Goal: Book appointment/travel/reservation

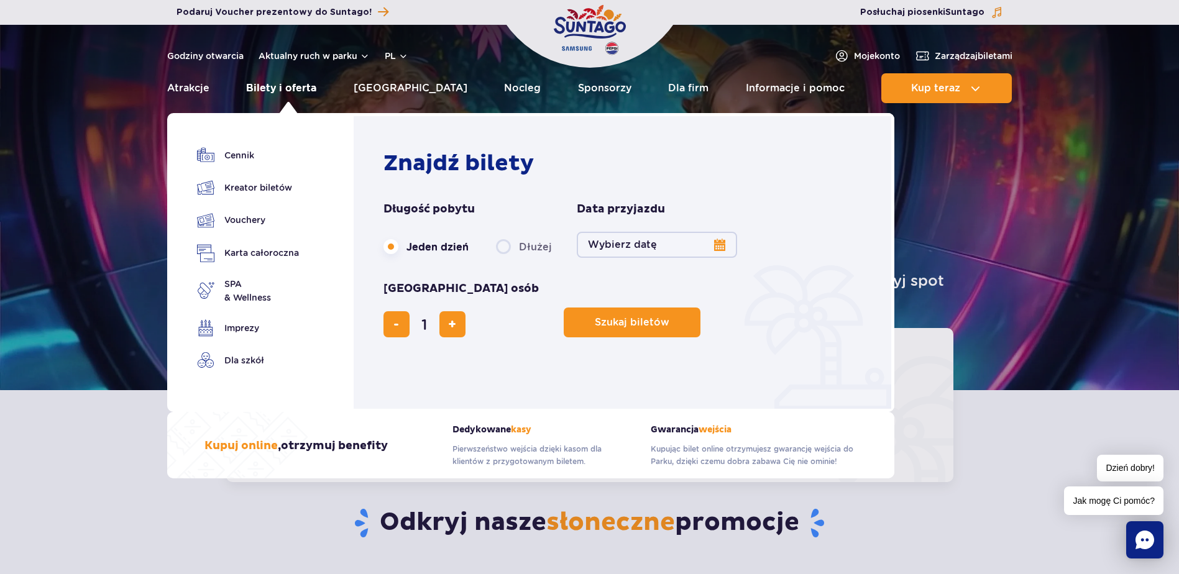
click at [316, 89] on link "Bilety i oferta" at bounding box center [281, 88] width 70 height 30
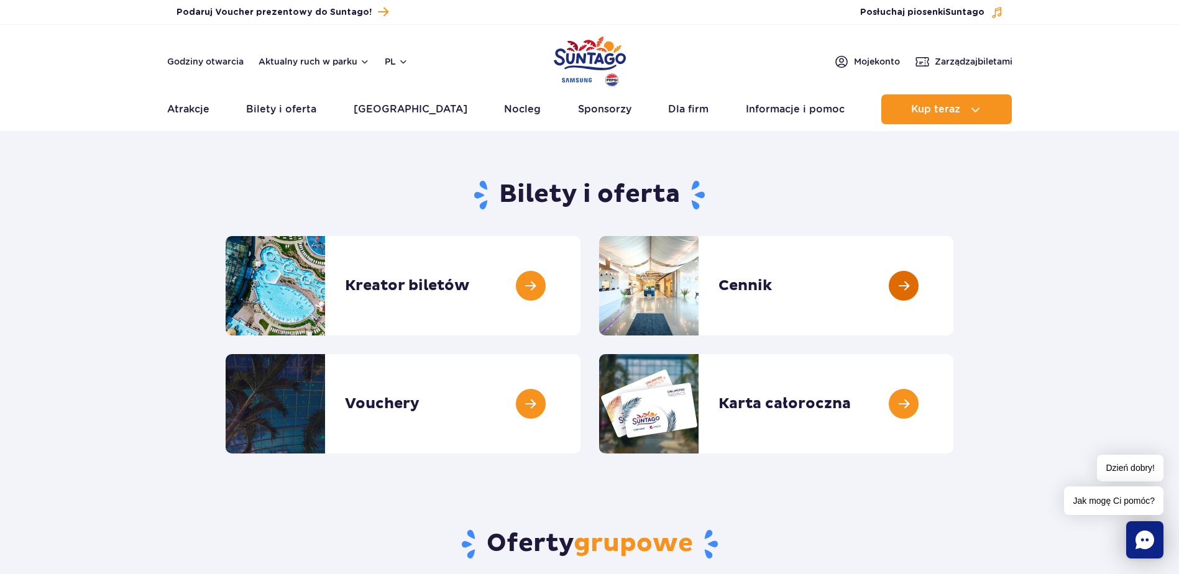
click at [953, 292] on link at bounding box center [953, 285] width 0 height 99
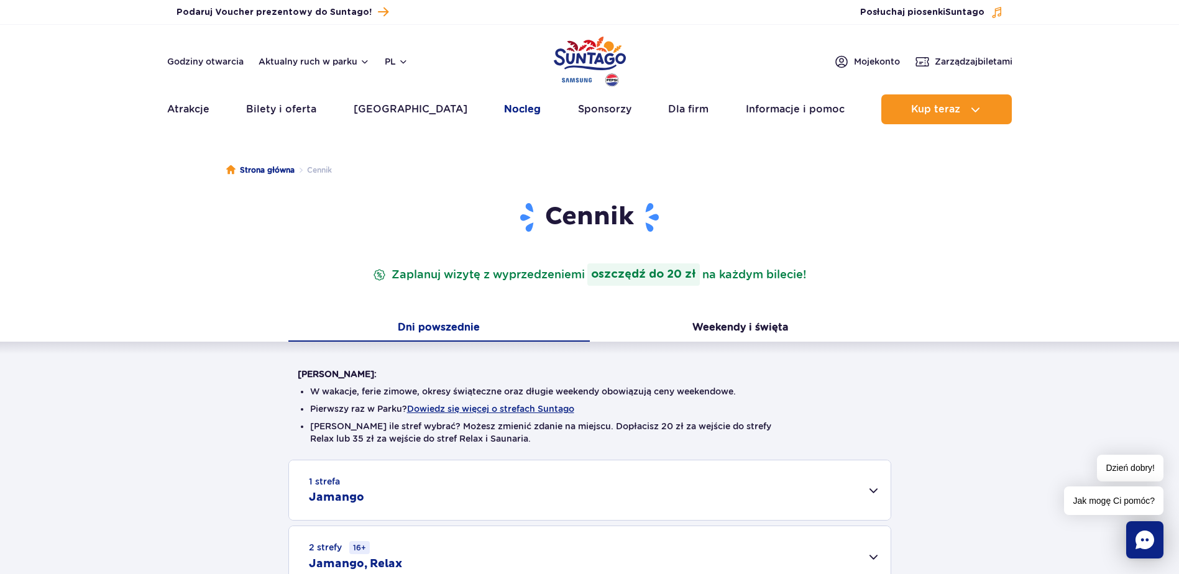
click at [504, 115] on link "Nocleg" at bounding box center [522, 109] width 37 height 30
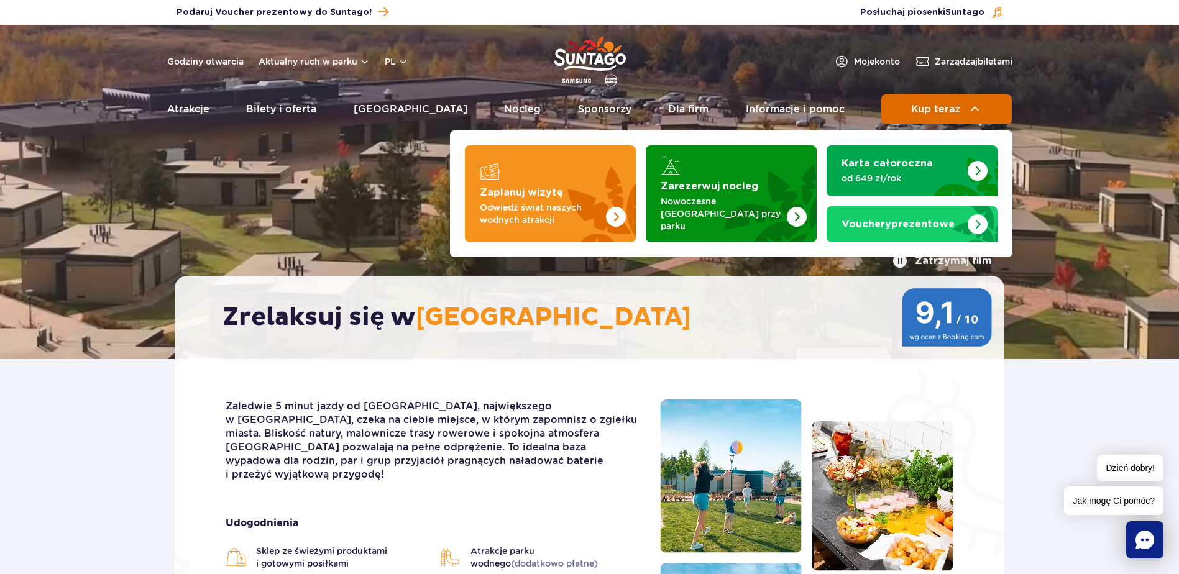
click at [931, 122] on button "Kup teraz" at bounding box center [946, 109] width 130 height 30
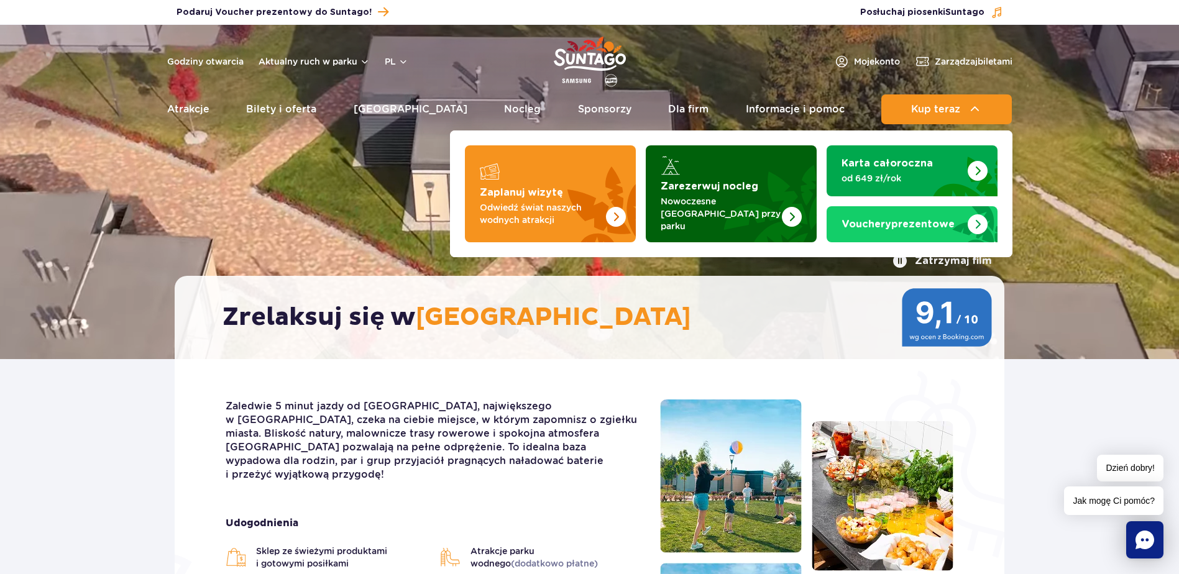
click at [739, 190] on strong "Zarezerwuj nocleg" at bounding box center [710, 186] width 98 height 10
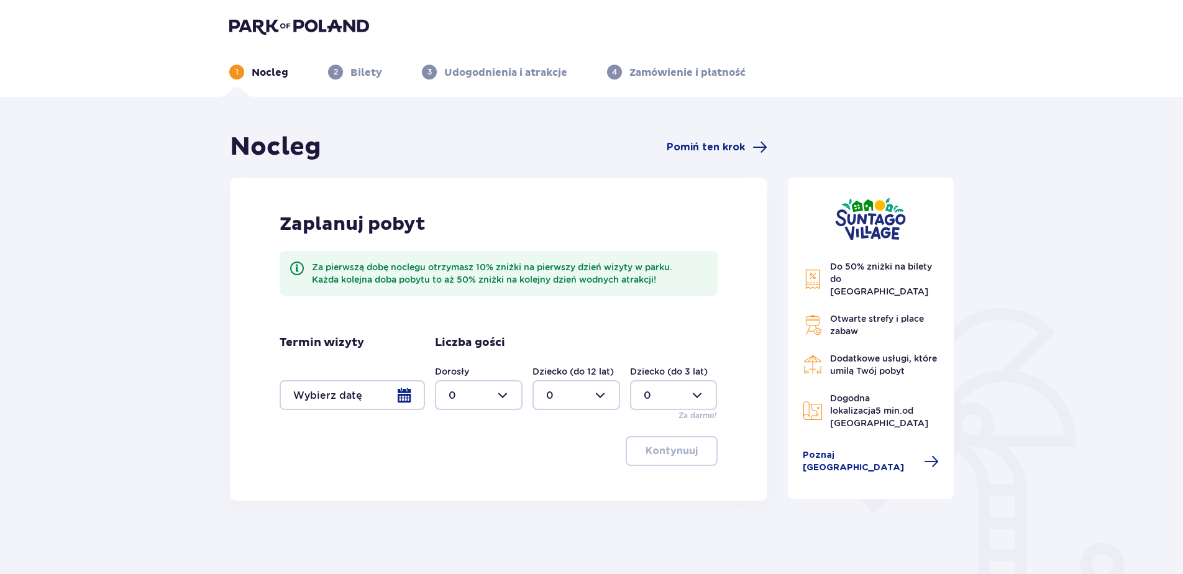
click at [384, 385] on div at bounding box center [352, 395] width 145 height 30
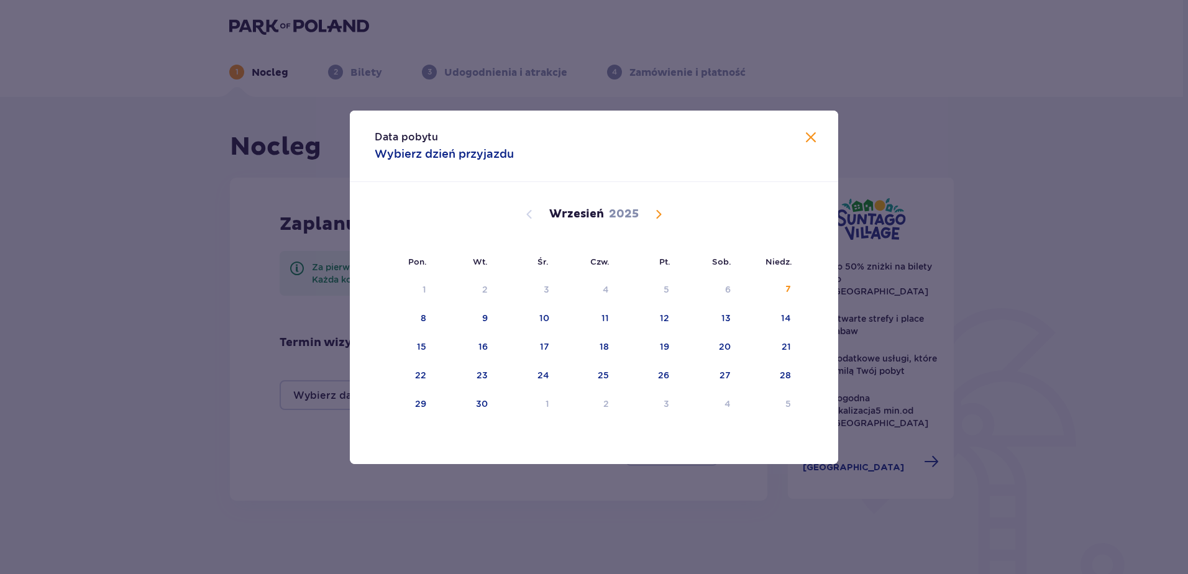
click at [652, 213] on span "Calendar" at bounding box center [658, 214] width 15 height 15
click at [657, 213] on span "Calendar" at bounding box center [658, 214] width 15 height 15
click at [658, 213] on span "Calendar" at bounding box center [658, 214] width 15 height 15
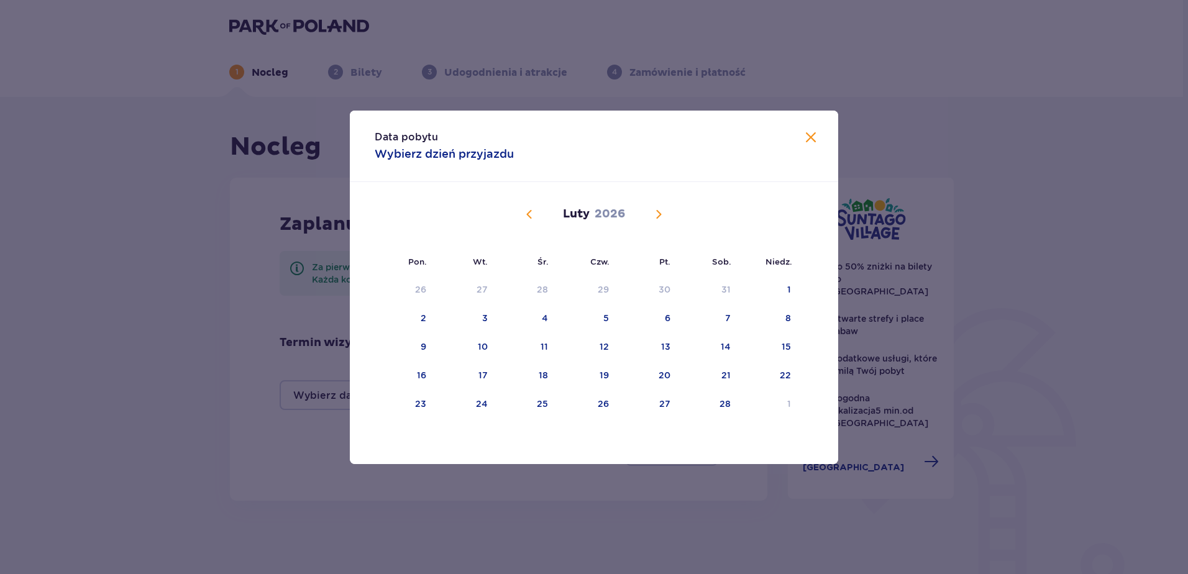
click at [659, 211] on span "Calendar" at bounding box center [658, 214] width 15 height 15
click at [533, 215] on span "Calendar" at bounding box center [529, 214] width 15 height 15
click at [533, 214] on span "Calendar" at bounding box center [529, 214] width 15 height 15
click at [428, 372] on div "16" at bounding box center [405, 375] width 60 height 27
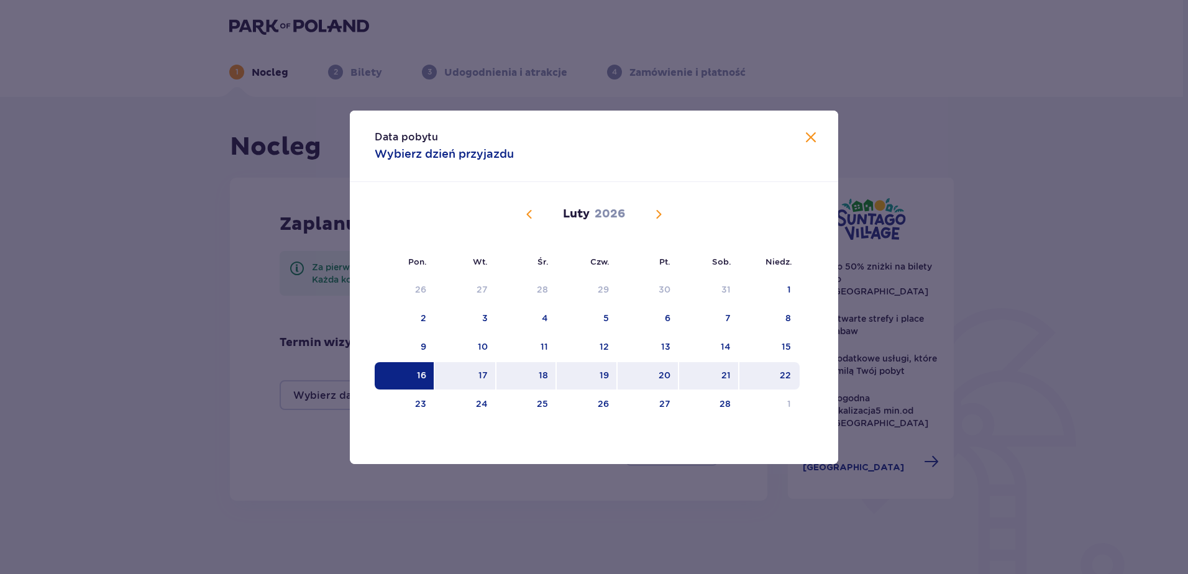
click at [777, 371] on div "22" at bounding box center [769, 375] width 60 height 27
type input "16.02.26 - 22.02.26"
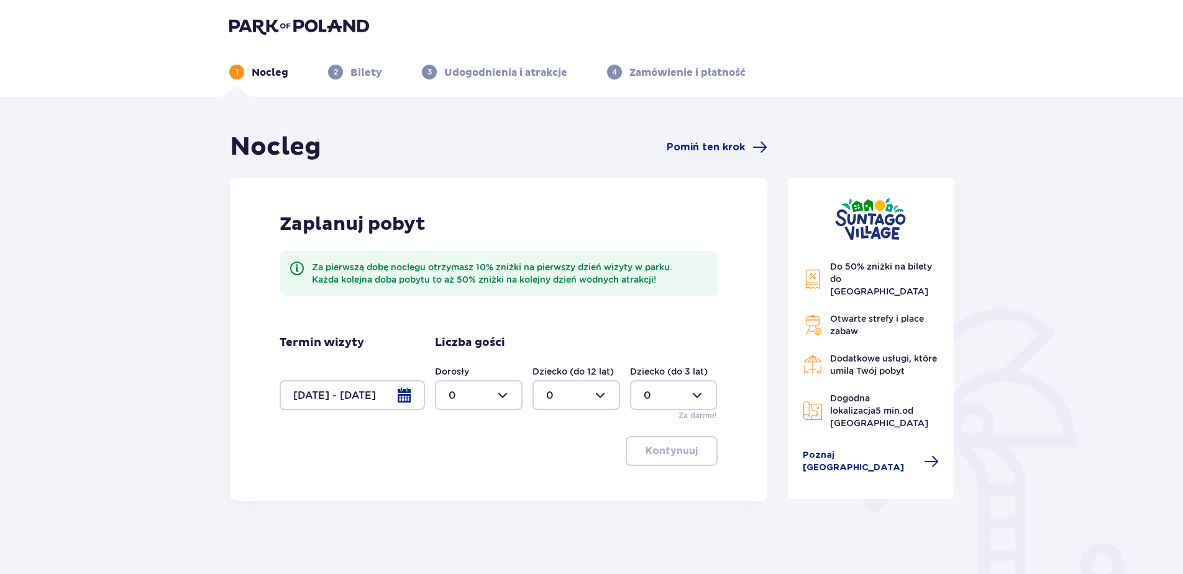
click at [849, 531] on div "Do 50% zniżki na bilety do parku Suntago Otwarte strefy i place zabaw Dodatkowe…" at bounding box center [871, 391] width 186 height 519
click at [490, 392] on div at bounding box center [479, 395] width 88 height 30
click at [473, 488] on div "2" at bounding box center [479, 485] width 60 height 14
type input "2"
click at [570, 409] on div at bounding box center [577, 395] width 88 height 30
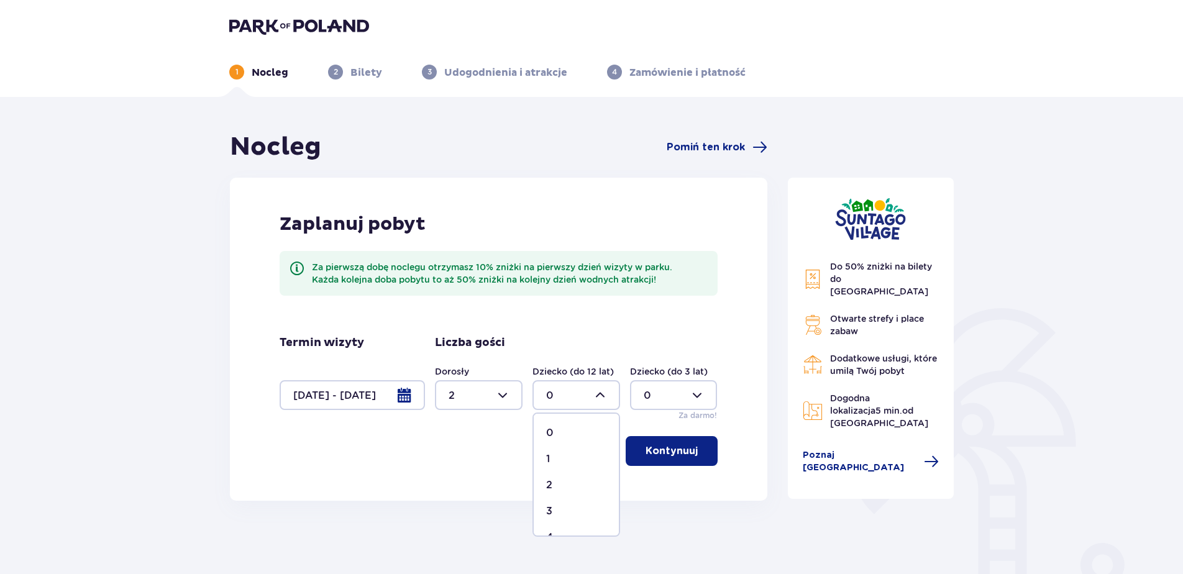
click at [557, 493] on span "2" at bounding box center [576, 485] width 85 height 26
type input "2"
click at [650, 454] on p "Kontynuuj" at bounding box center [672, 451] width 52 height 14
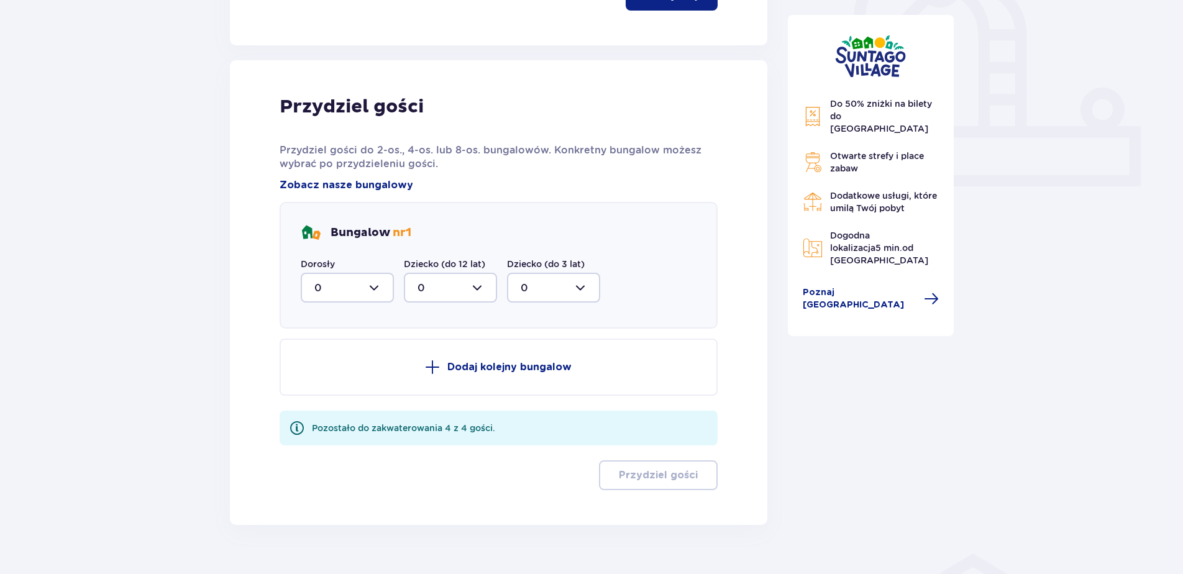
scroll to position [481, 0]
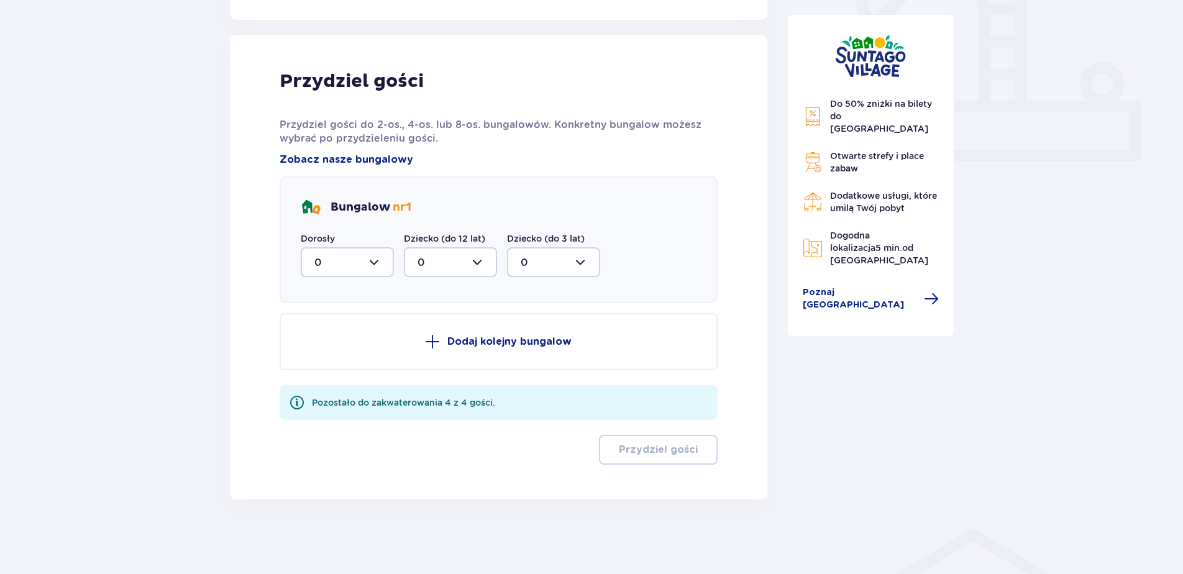
click at [376, 263] on div at bounding box center [347, 262] width 93 height 30
click at [331, 347] on div "2" at bounding box center [347, 352] width 66 height 14
type input "2"
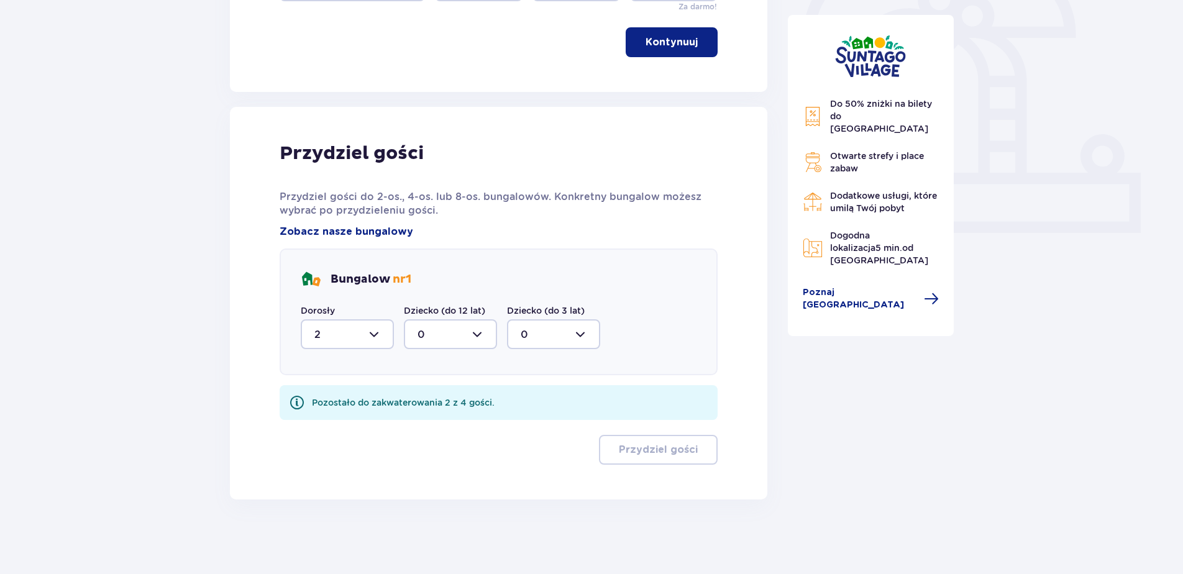
scroll to position [409, 0]
click at [469, 339] on div at bounding box center [450, 334] width 93 height 30
click at [455, 410] on span "1" at bounding box center [450, 398] width 91 height 26
drag, startPoint x: 472, startPoint y: 339, endPoint x: 473, endPoint y: 350, distance: 11.3
click at [472, 339] on div at bounding box center [450, 334] width 93 height 30
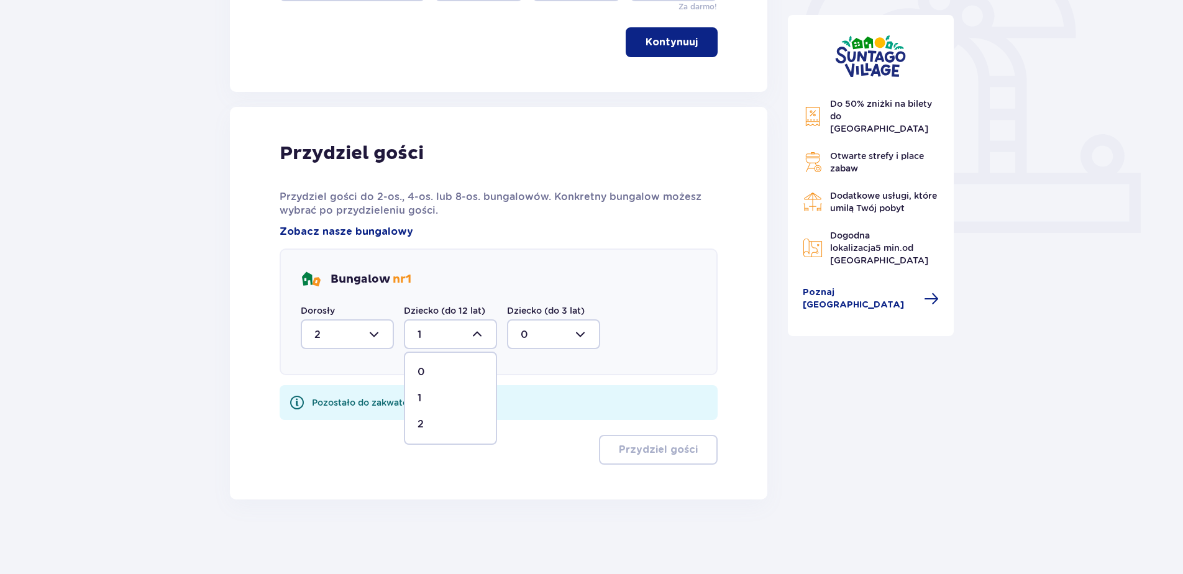
click at [457, 429] on div "2" at bounding box center [451, 425] width 66 height 14
type input "2"
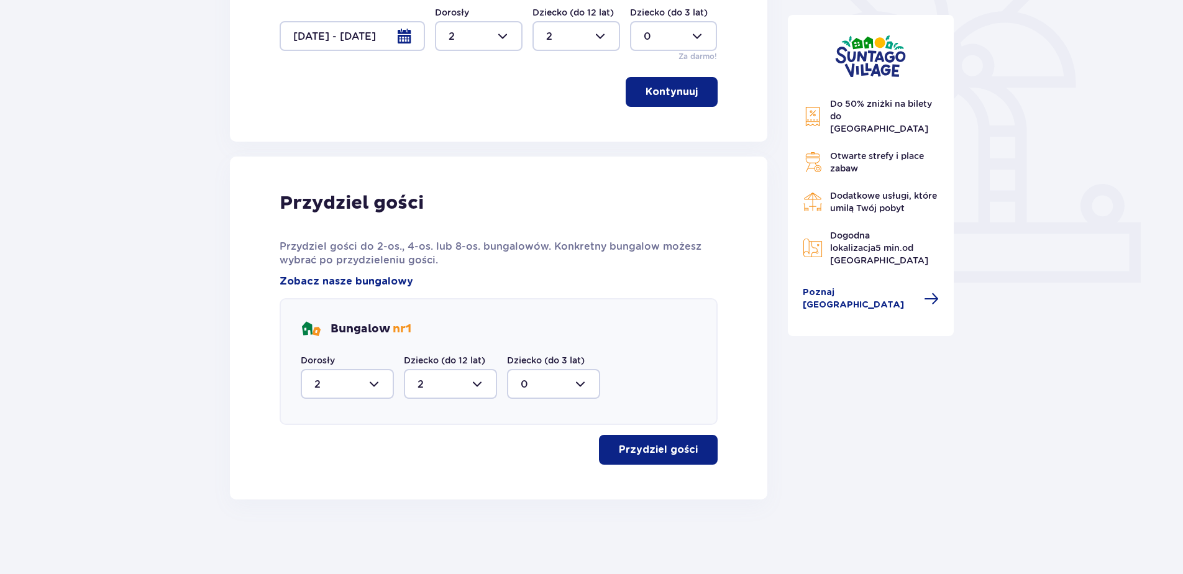
scroll to position [359, 0]
click at [647, 441] on button "Przydziel gości" at bounding box center [658, 450] width 119 height 30
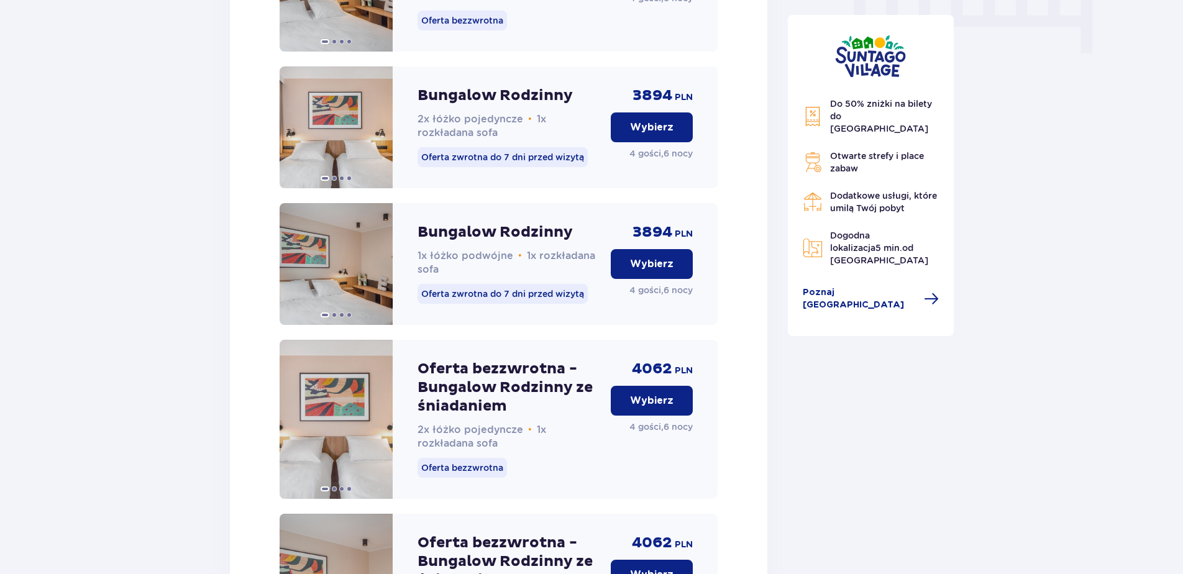
scroll to position [1294, 0]
